Goal: Task Accomplishment & Management: Manage account settings

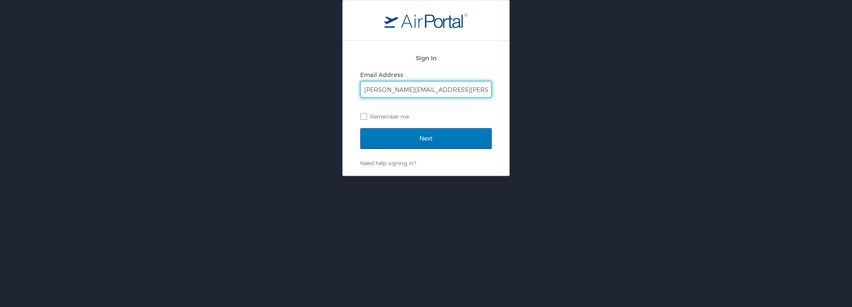
type input "[PERSON_NAME][EMAIL_ADDRESS][PERSON_NAME][DOMAIN_NAME]"
click at [360, 128] on input "Next" at bounding box center [425, 138] width 131 height 21
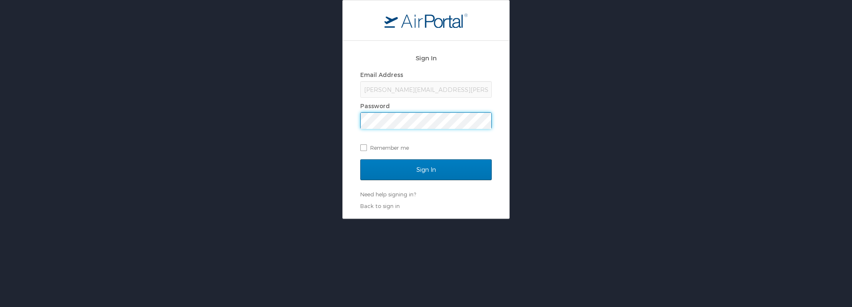
click at [360, 159] on input "Sign In" at bounding box center [425, 169] width 131 height 21
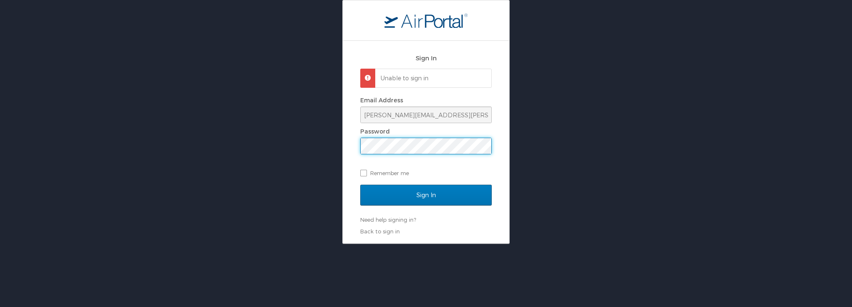
click at [360, 185] on input "Sign In" at bounding box center [425, 195] width 131 height 21
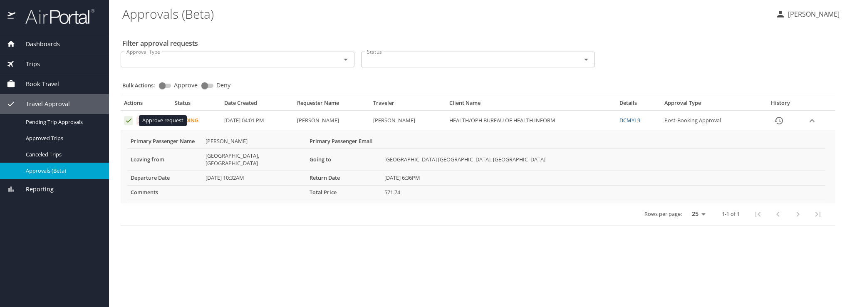
click at [126, 121] on icon "Approval table" at bounding box center [128, 121] width 5 height 4
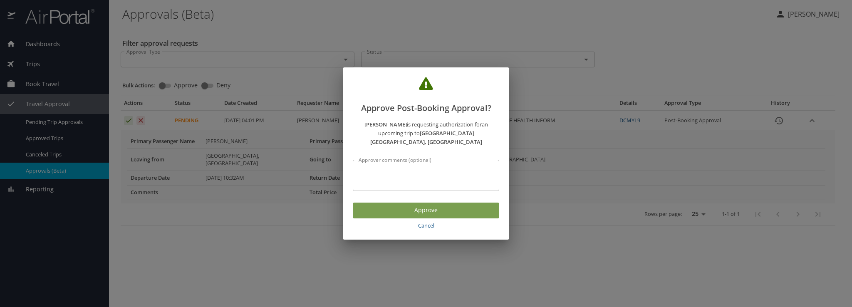
click at [406, 205] on span "Approve" at bounding box center [425, 210] width 133 height 10
